Goal: Task Accomplishment & Management: Manage account settings

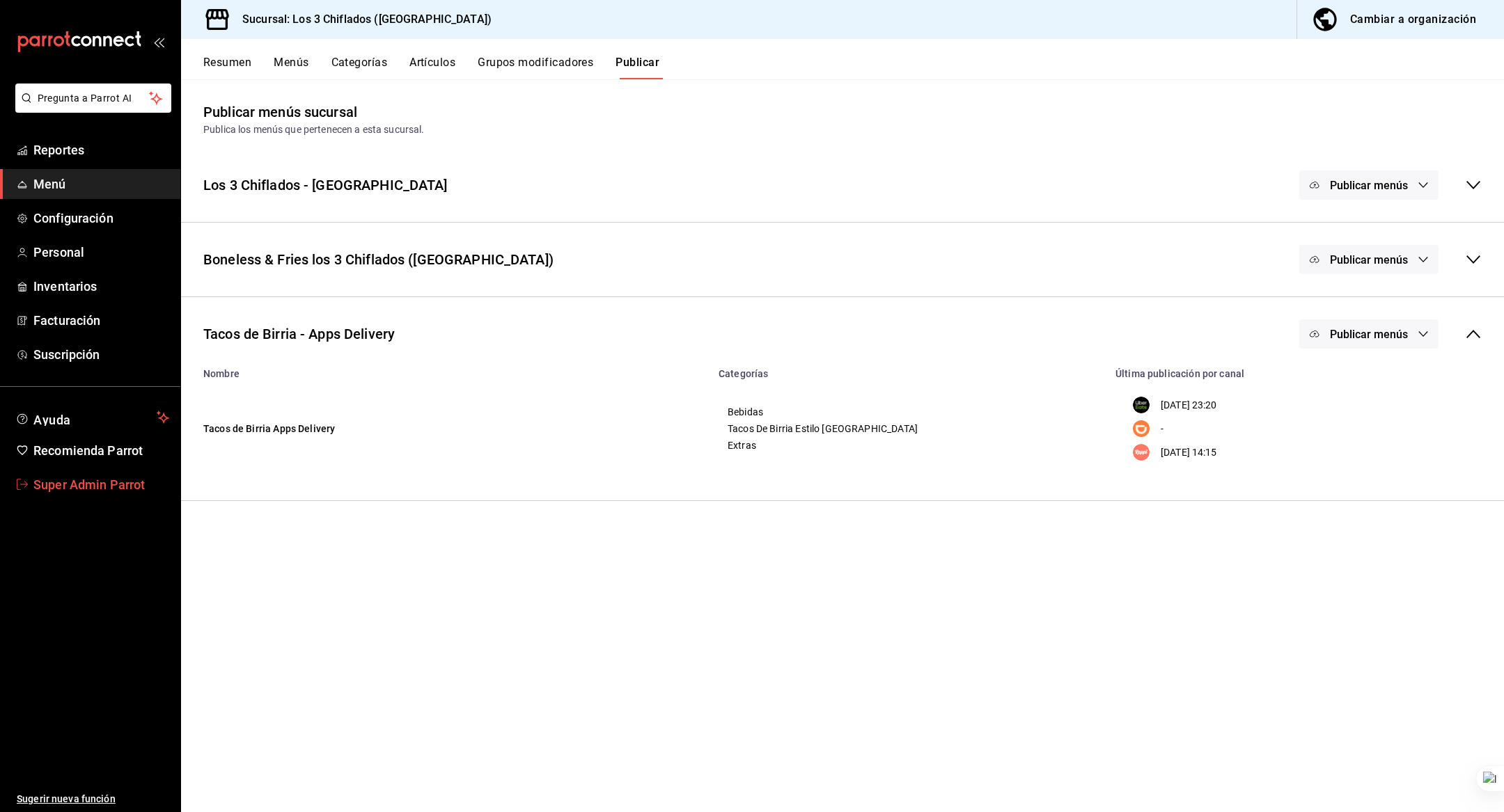
click at [112, 473] on link "Super Admin Parrot" at bounding box center [90, 485] width 181 height 30
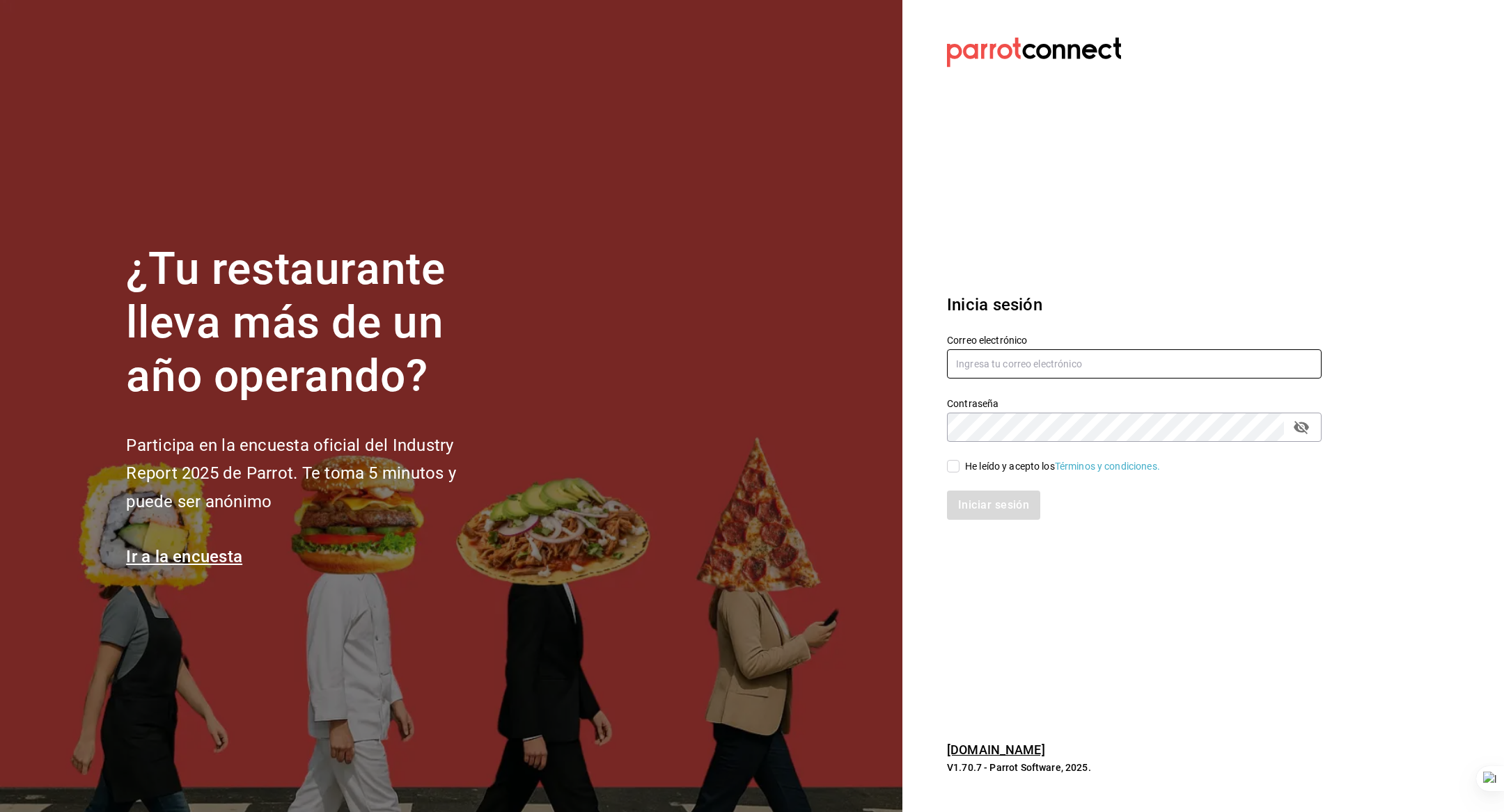
click at [973, 374] on input "text" at bounding box center [1134, 364] width 375 height 29
paste input "[EMAIL_ADDRESS][PERSON_NAME][DOMAIN_NAME]"
type input "[EMAIL_ADDRESS][PERSON_NAME][DOMAIN_NAME]"
click at [972, 468] on div "He leído y acepto los Términos y condiciones." at bounding box center [1062, 467] width 195 height 15
click at [959, 468] on input "He leído y acepto los Términos y condiciones." at bounding box center [953, 466] width 13 height 13
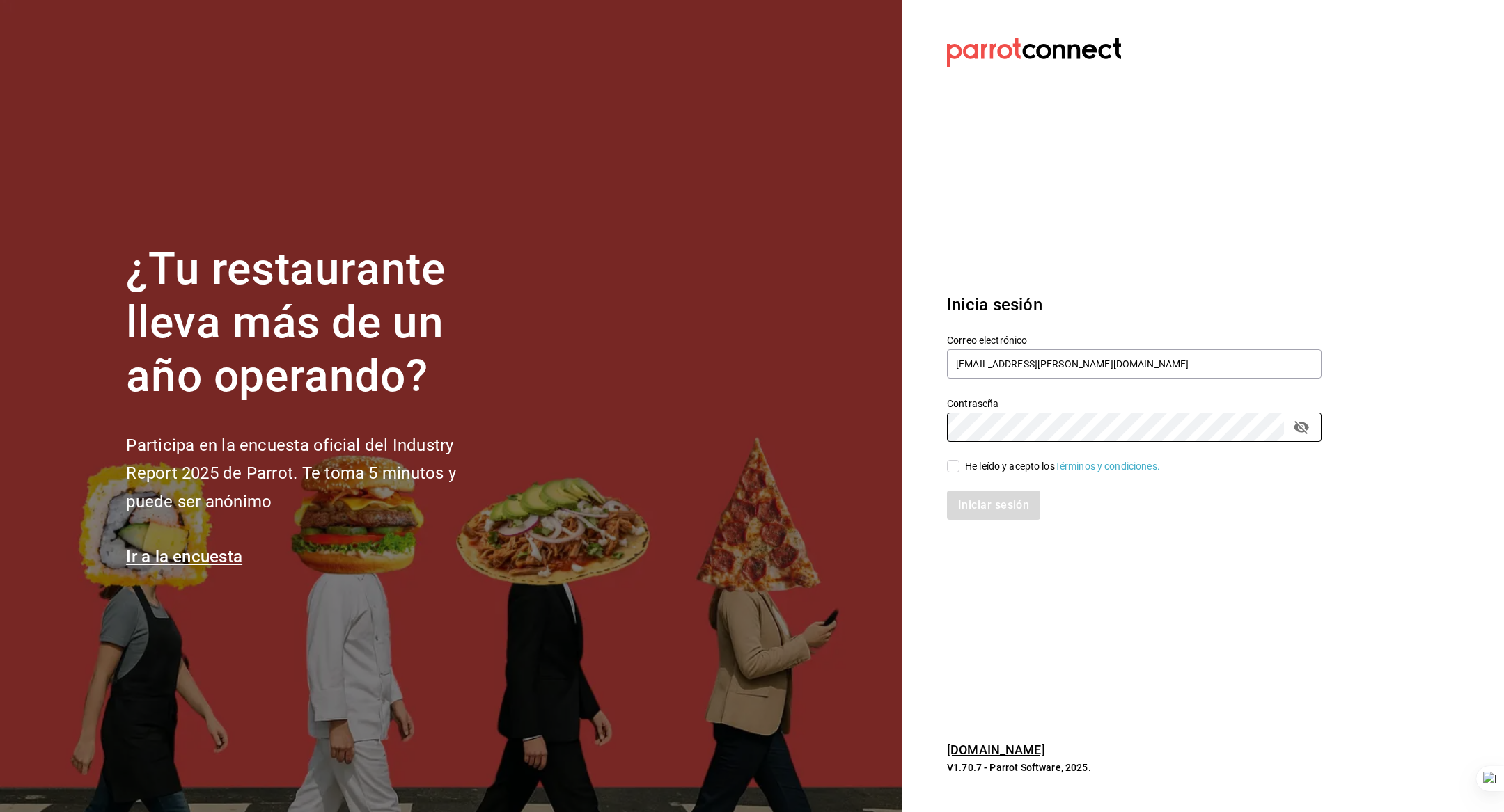
checkbox input "true"
click at [975, 506] on button "Iniciar sesión" at bounding box center [994, 505] width 95 height 29
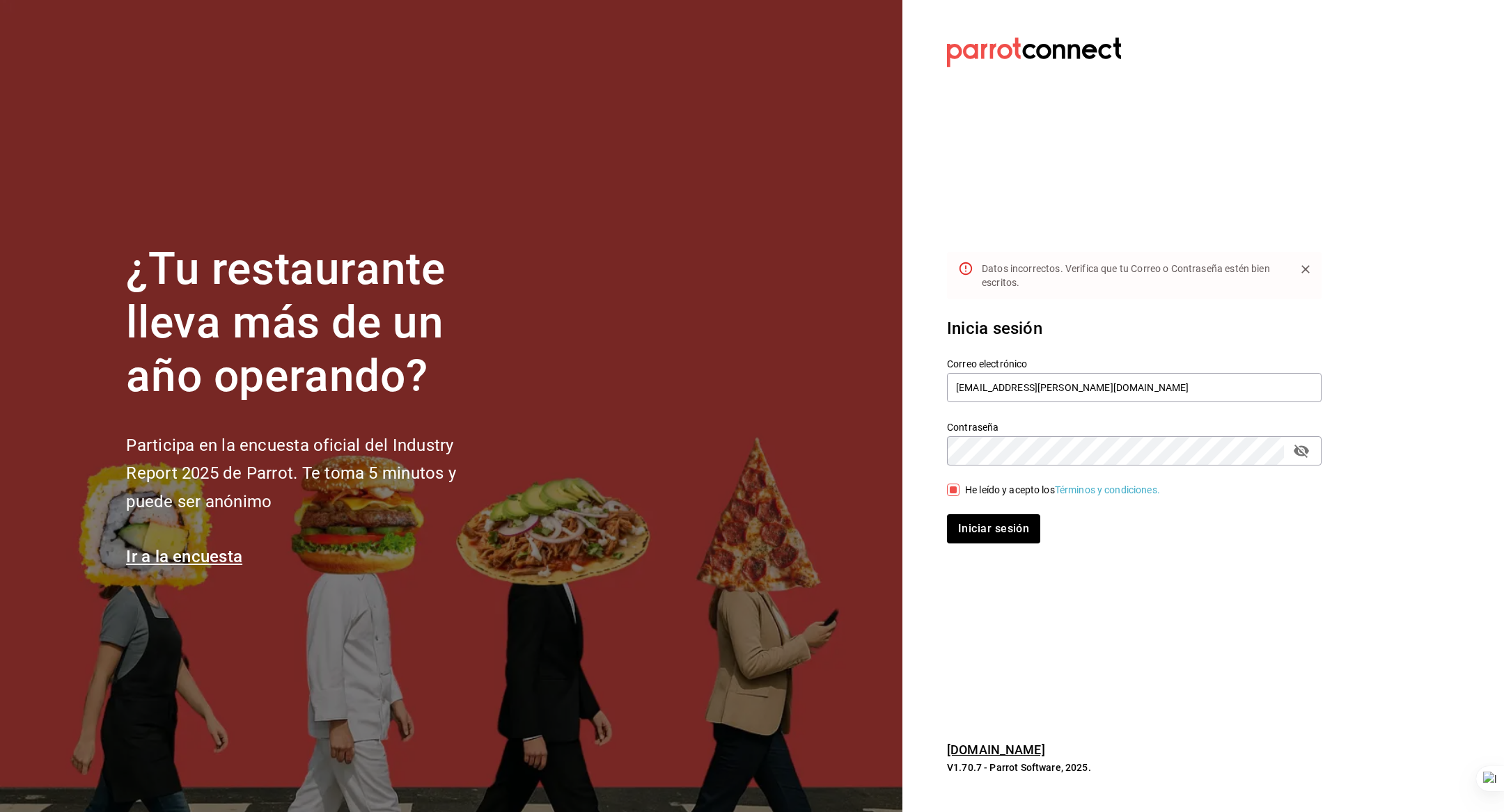
click at [1300, 452] on icon "passwordField" at bounding box center [1301, 451] width 16 height 13
click at [1006, 526] on button "Iniciar sesión" at bounding box center [994, 529] width 95 height 29
